Goal: Task Accomplishment & Management: Use online tool/utility

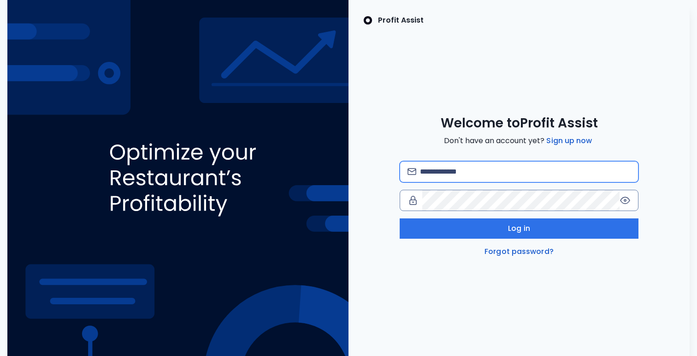
click at [443, 171] on input "email" at bounding box center [525, 171] width 211 height 20
type input "**********"
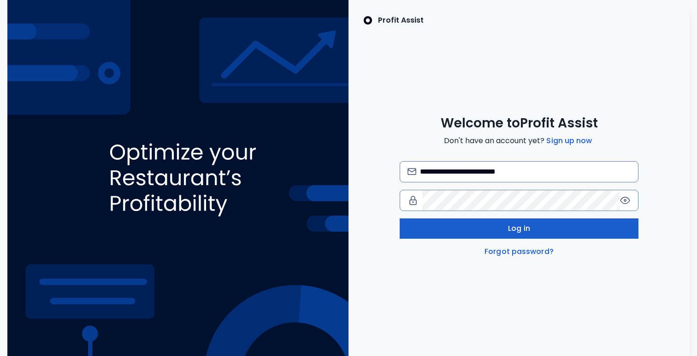
click at [515, 228] on span "Log in" at bounding box center [519, 228] width 22 height 11
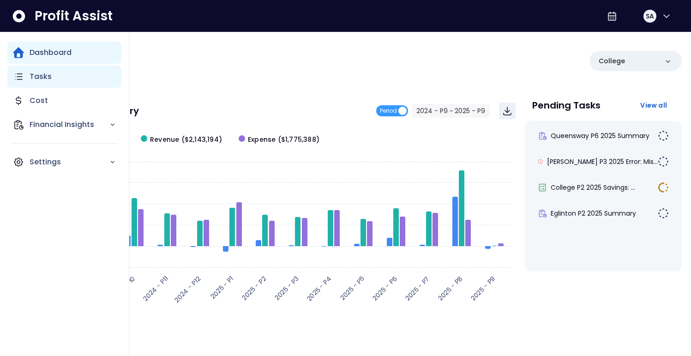
click at [41, 77] on p "Tasks" at bounding box center [41, 76] width 22 height 11
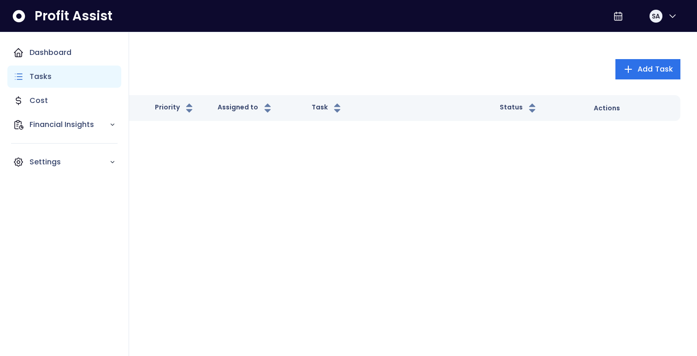
click at [48, 76] on p "Tasks" at bounding box center [41, 76] width 22 height 11
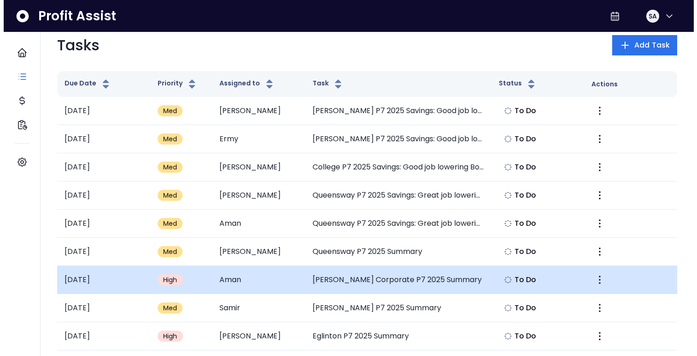
scroll to position [24, 0]
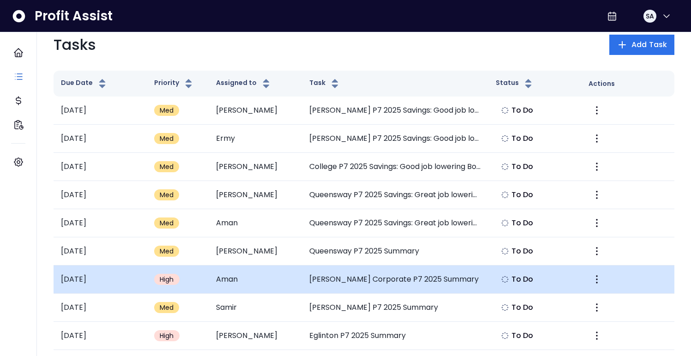
click at [170, 280] on span "High" at bounding box center [167, 278] width 14 height 9
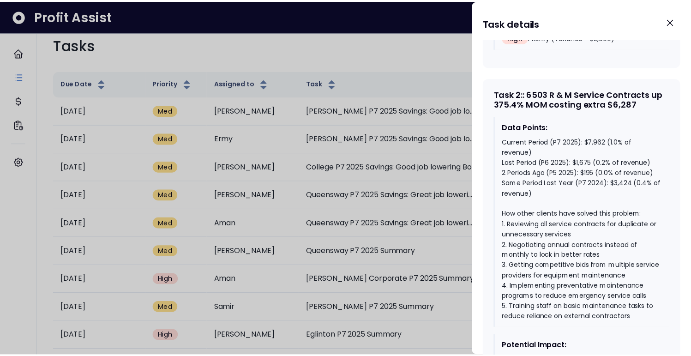
scroll to position [842, 0]
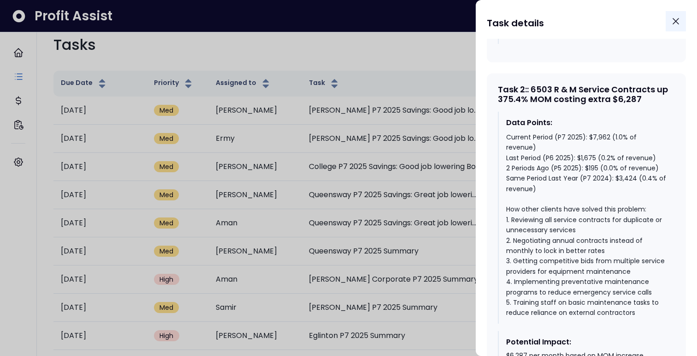
click at [676, 19] on icon "Close" at bounding box center [676, 21] width 11 height 11
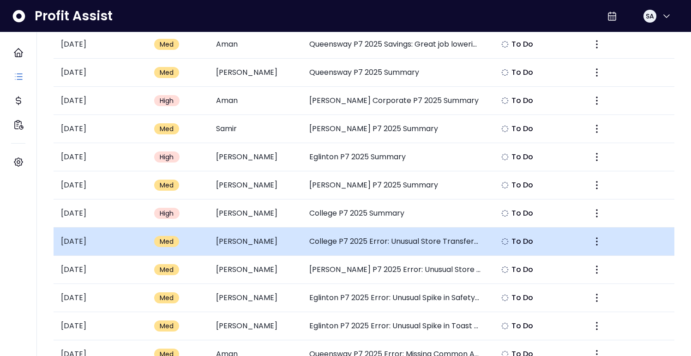
scroll to position [203, 0]
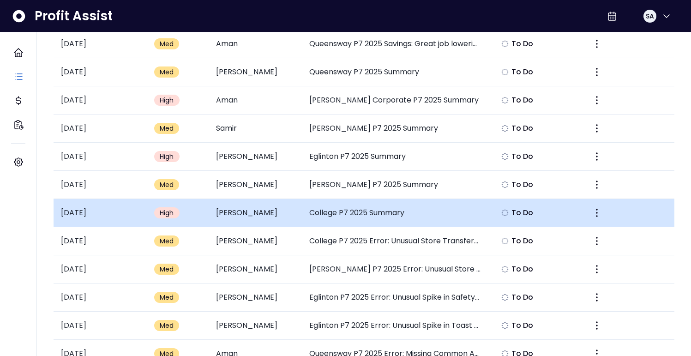
click at [168, 214] on span "High" at bounding box center [167, 212] width 14 height 9
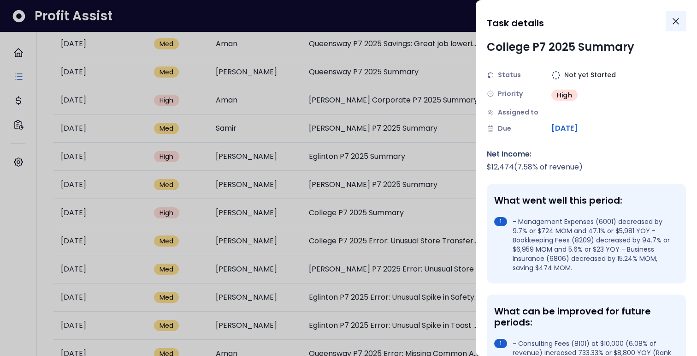
click at [677, 20] on icon "Close" at bounding box center [676, 21] width 11 height 11
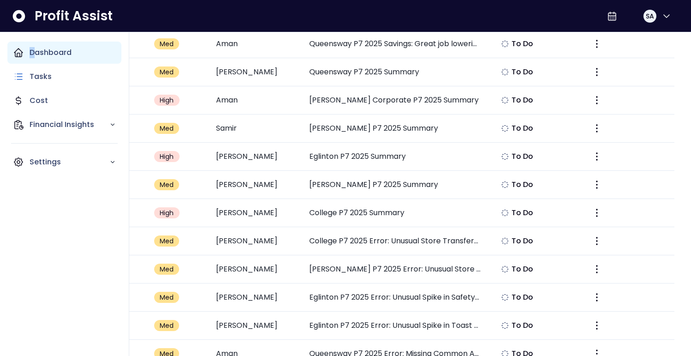
click at [34, 49] on p "Dashboard" at bounding box center [51, 52] width 42 height 11
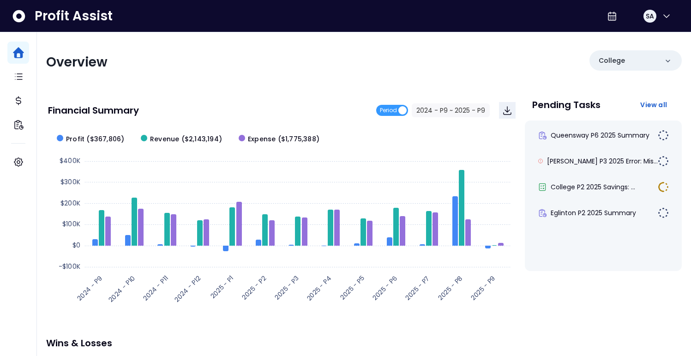
scroll to position [2, 0]
